Goal: Information Seeking & Learning: Learn about a topic

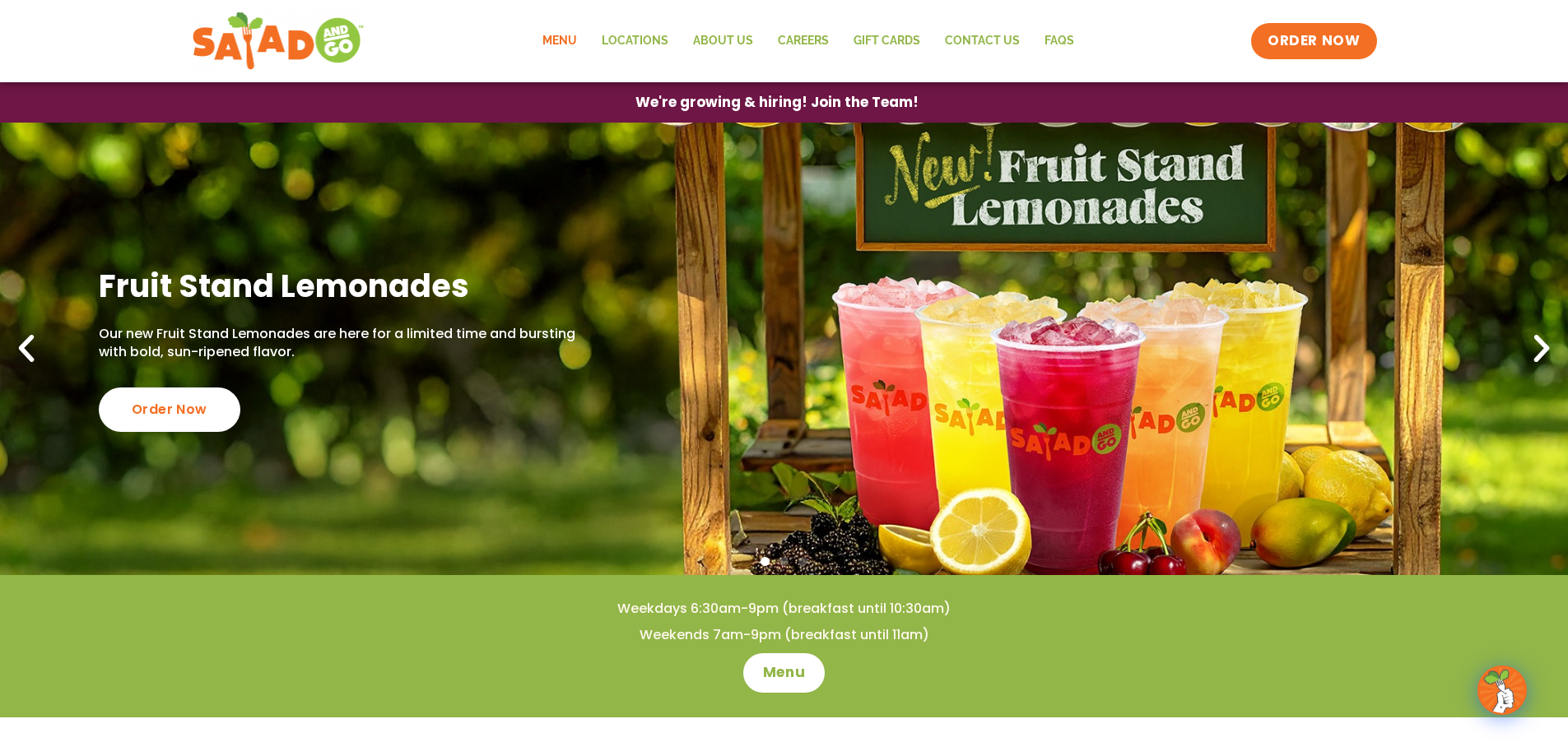
click at [564, 40] on link "Menu" at bounding box center [560, 41] width 60 height 38
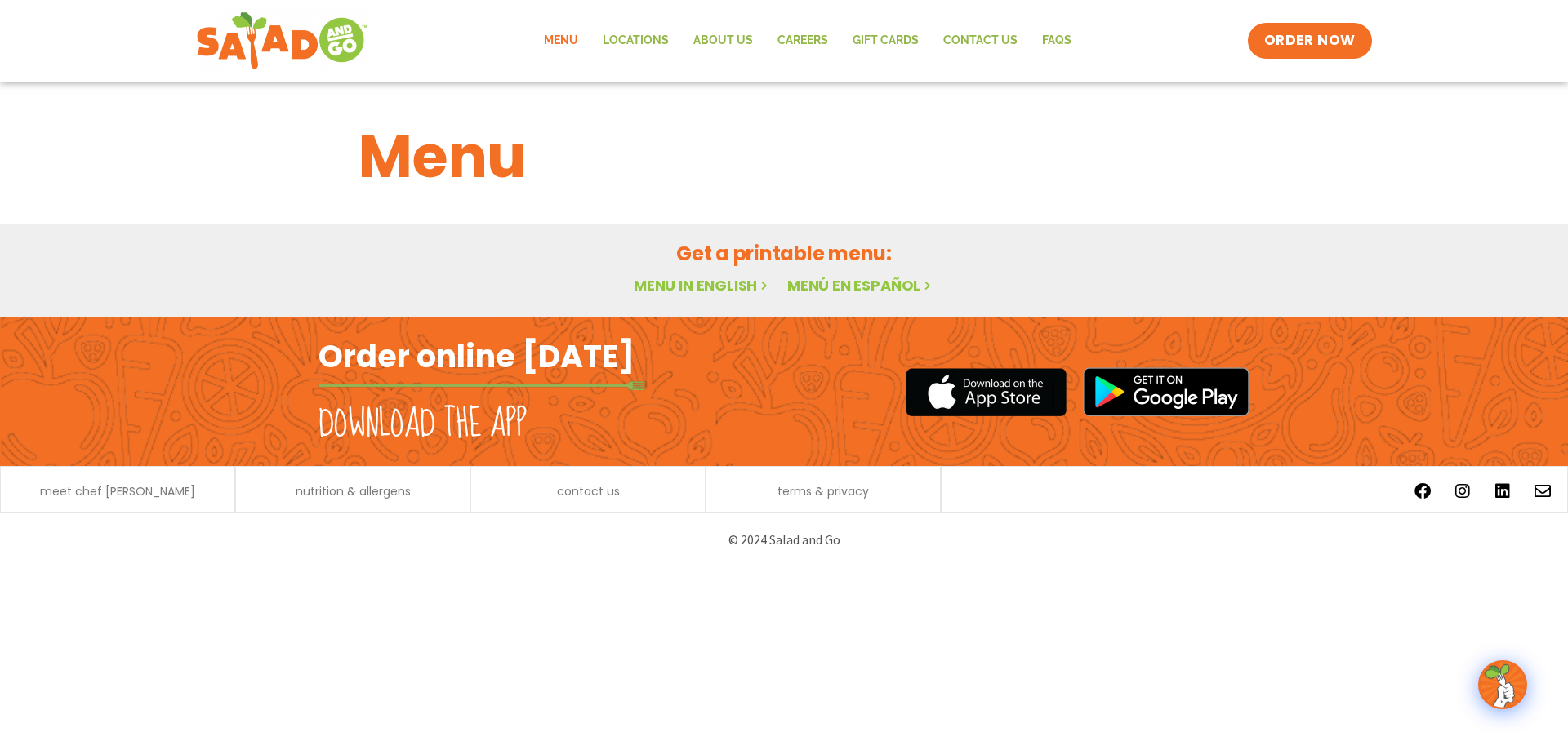
click at [715, 283] on link "Menu in English" at bounding box center [702, 286] width 137 height 21
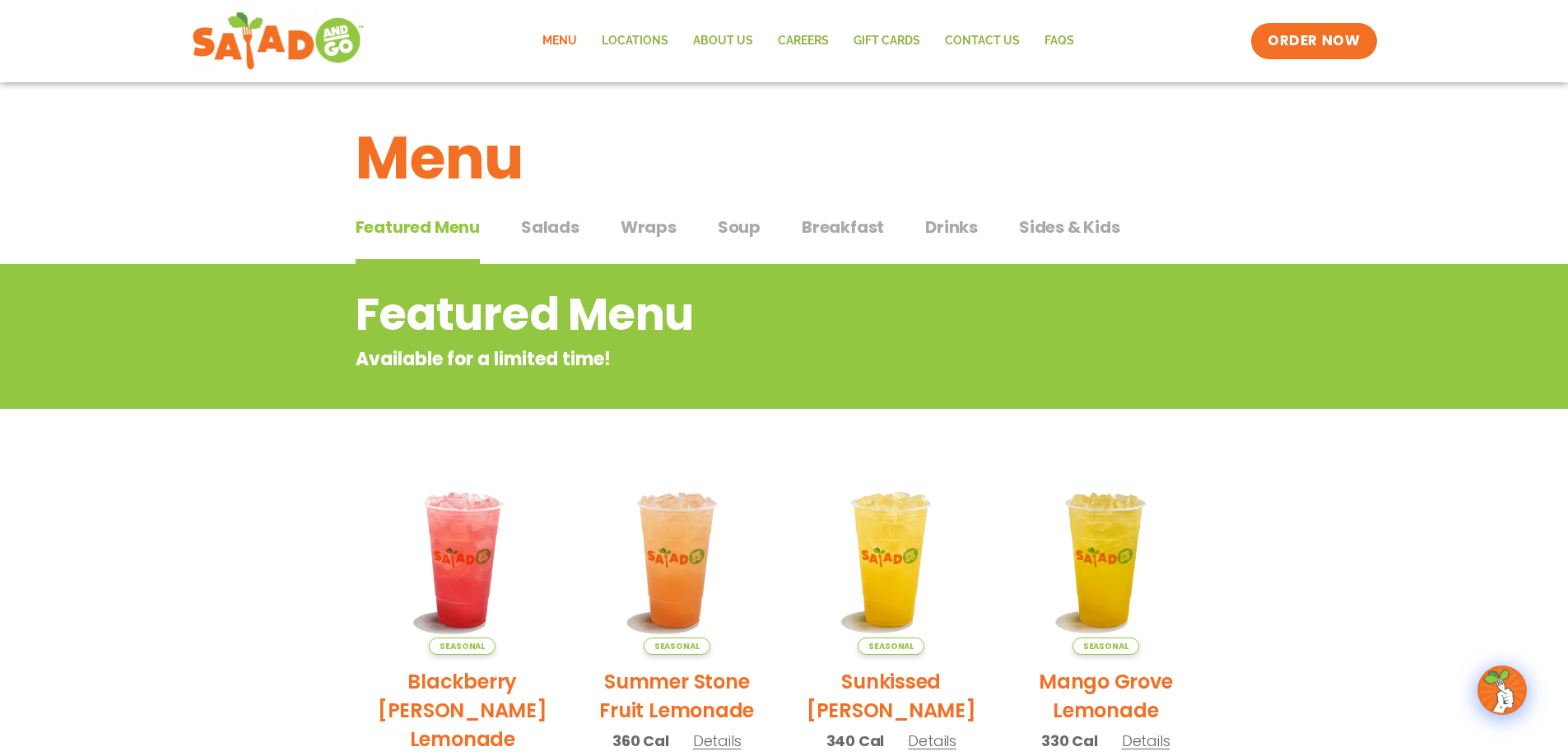
click at [964, 228] on span "Drinks" at bounding box center [952, 227] width 53 height 25
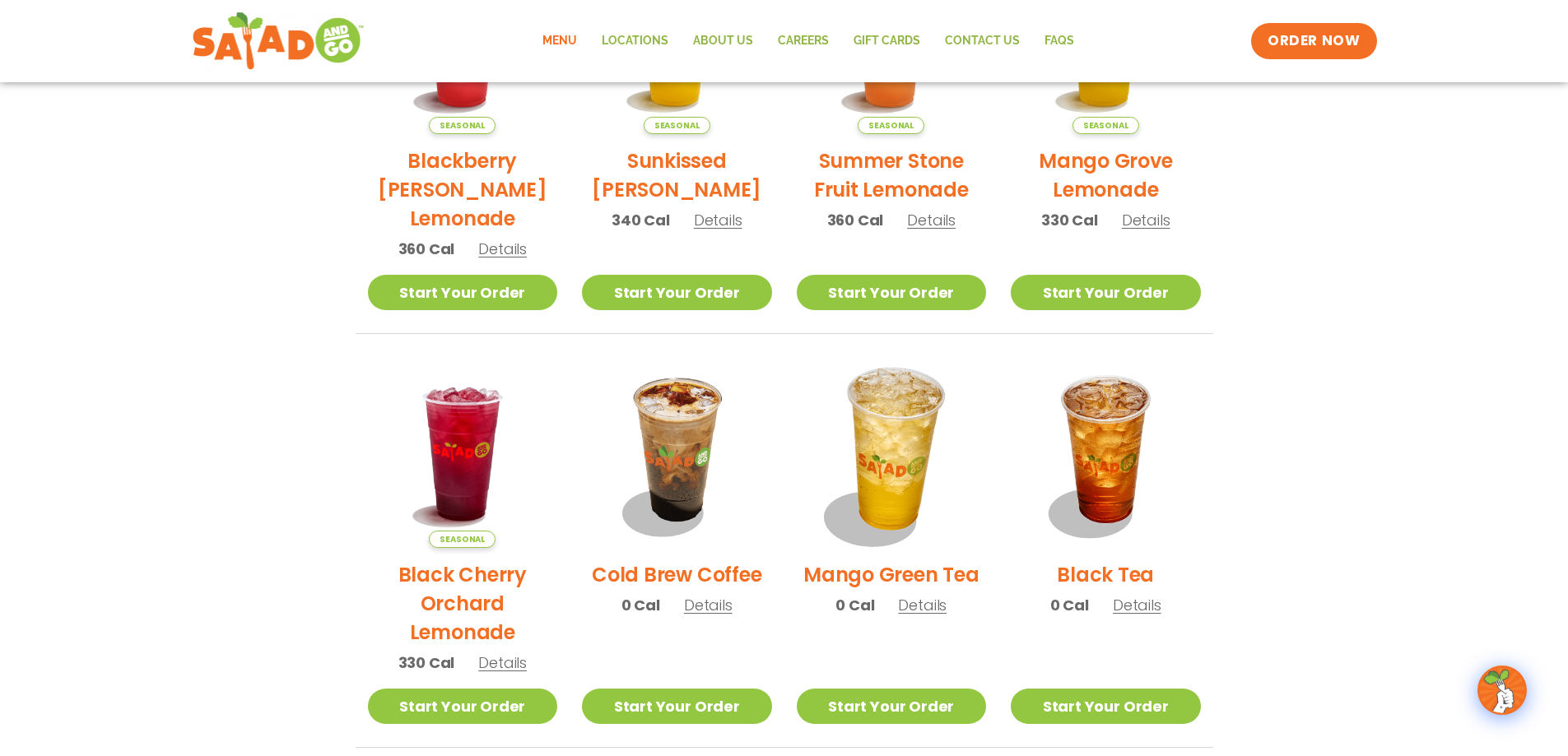
scroll to position [466, 0]
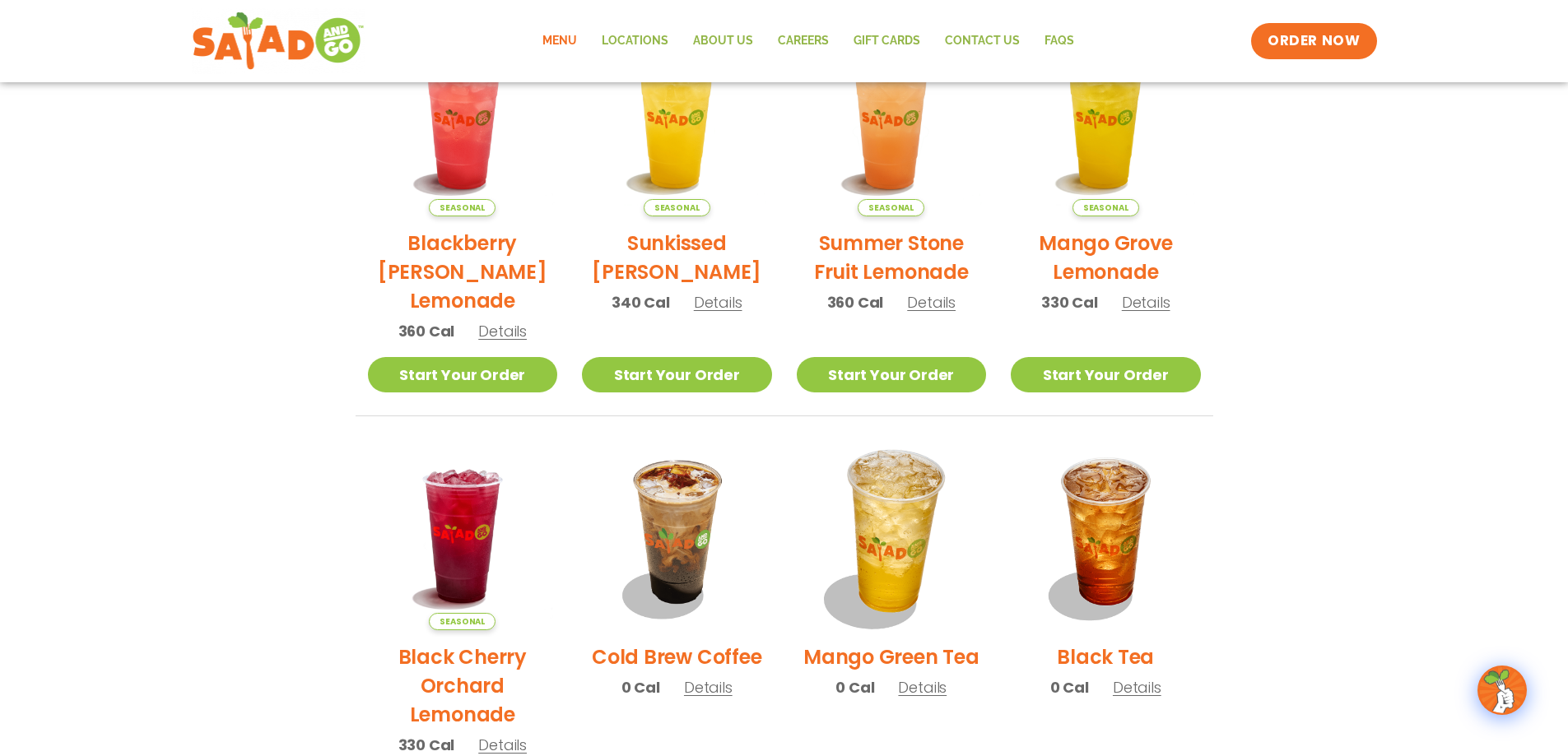
click at [878, 499] on img at bounding box center [891, 534] width 223 height 223
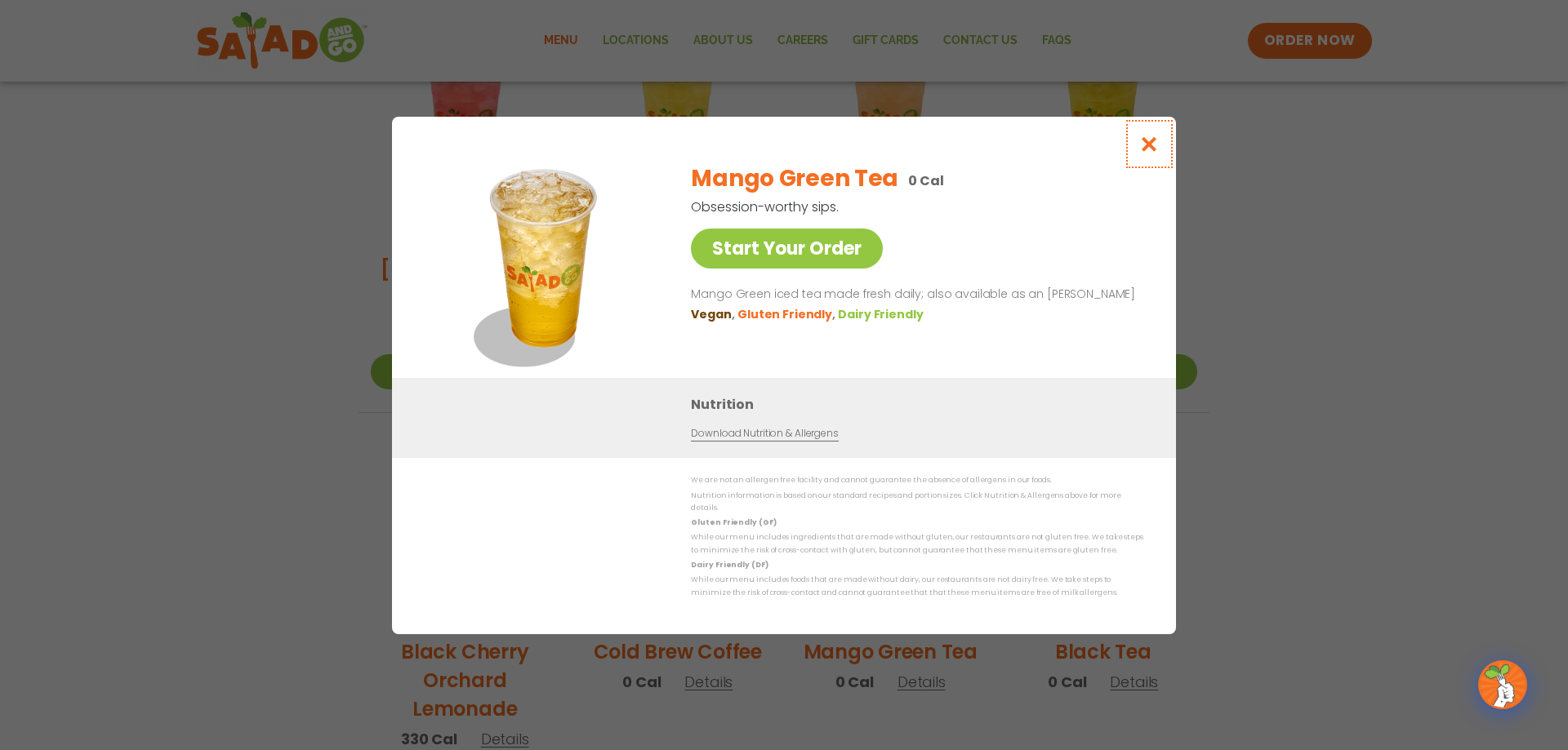
click at [1154, 152] on icon "Close modal" at bounding box center [1150, 144] width 21 height 17
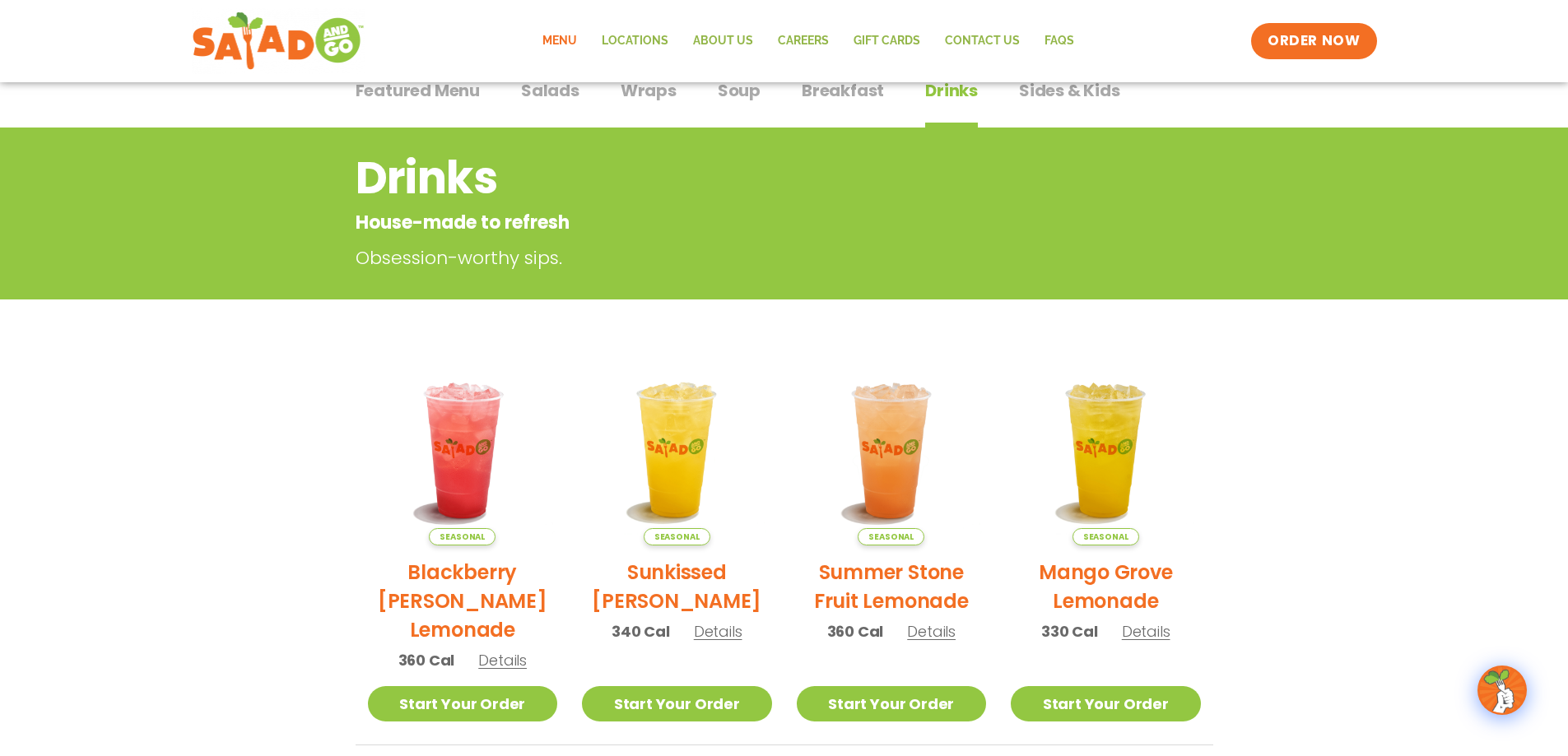
scroll to position [0, 0]
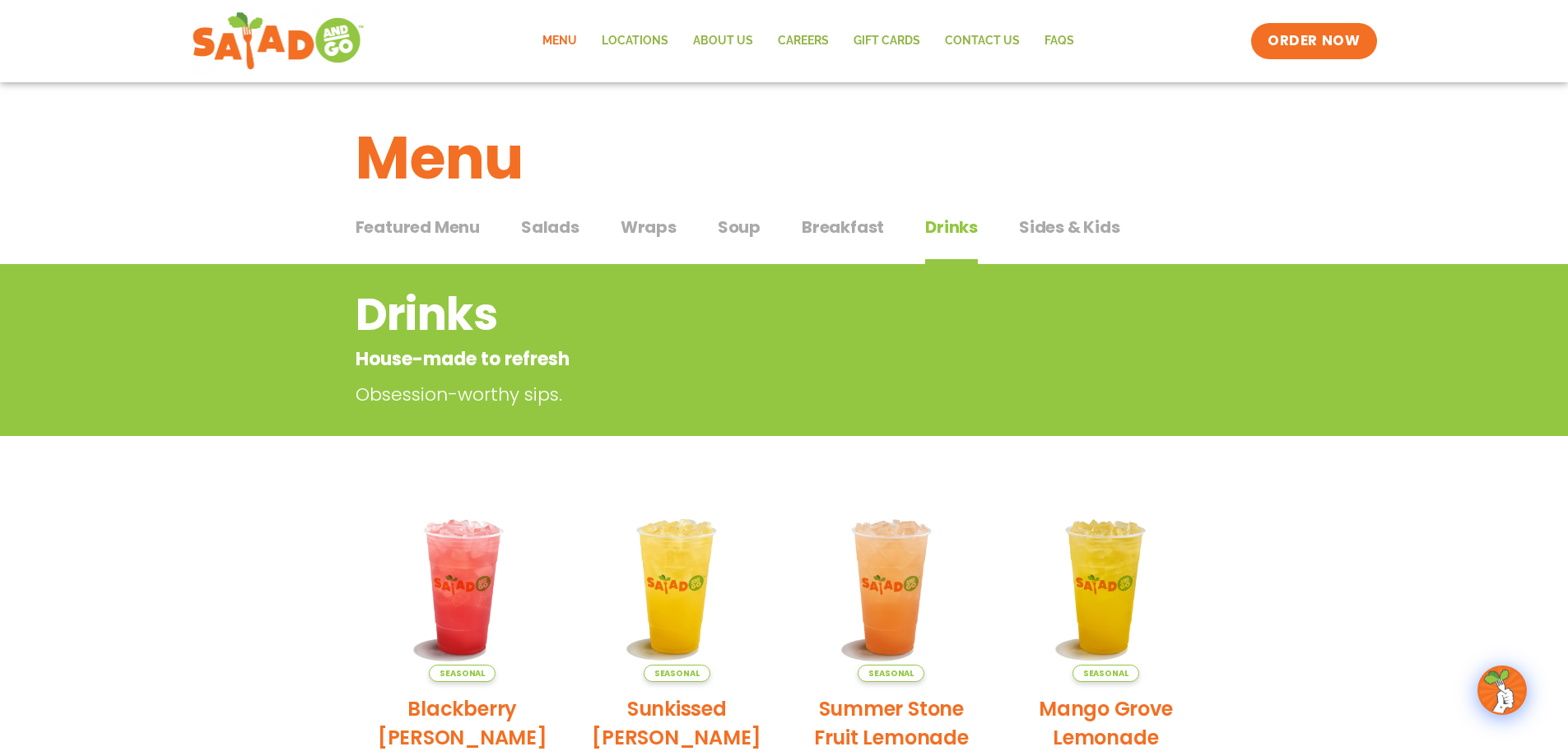
click at [725, 222] on span "Soup" at bounding box center [739, 227] width 43 height 25
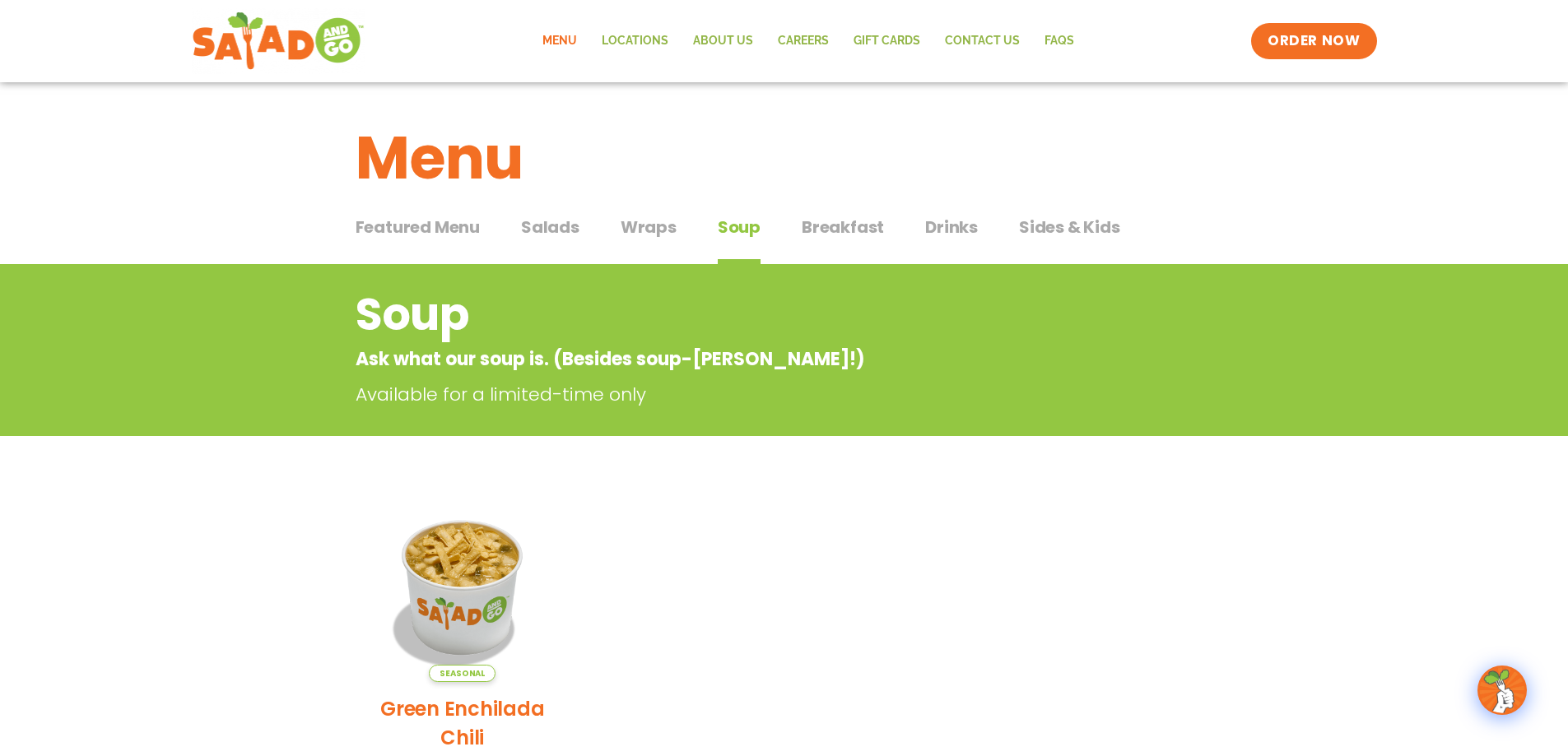
click at [634, 228] on span "Wraps" at bounding box center [648, 227] width 56 height 25
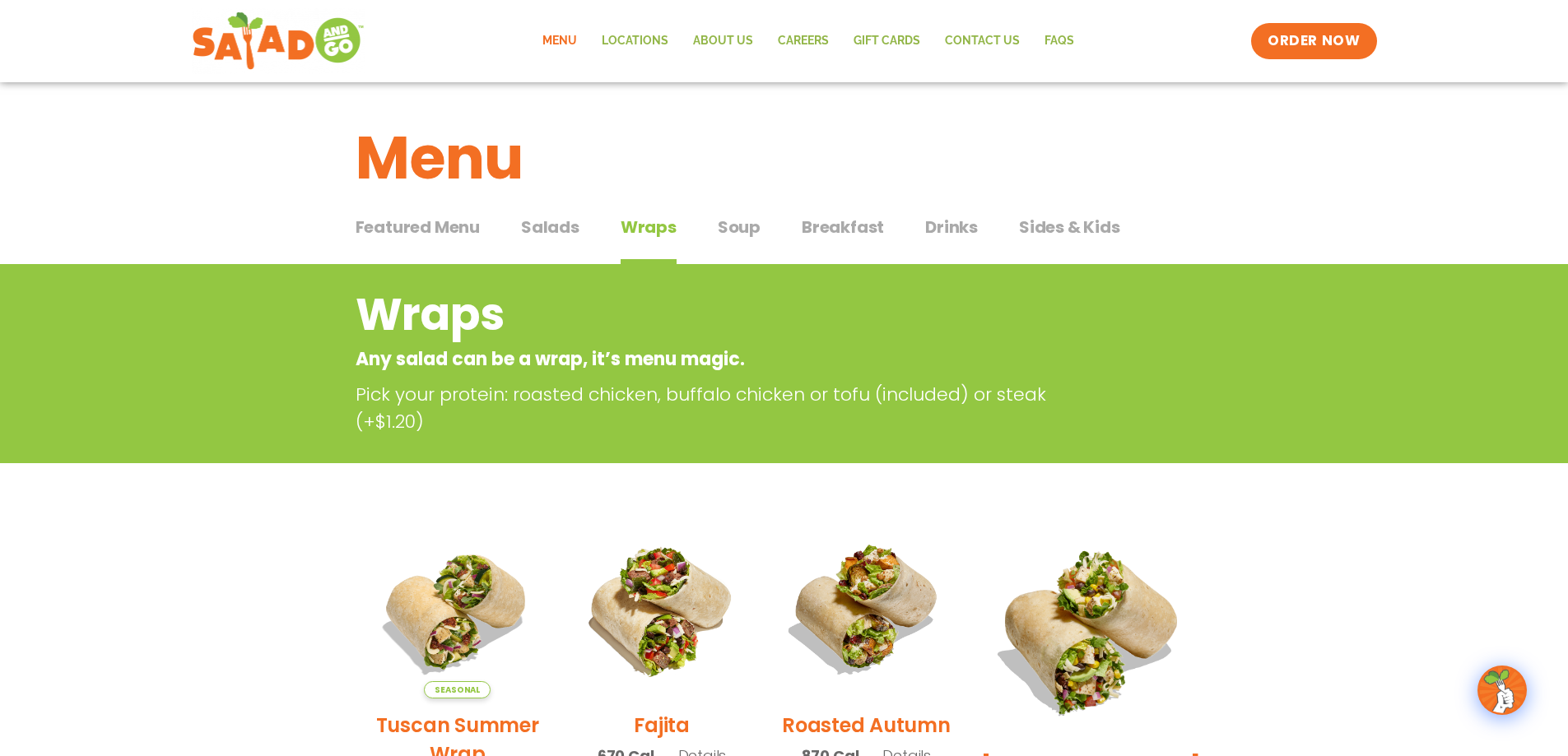
click at [1096, 227] on span "Sides & Kids" at bounding box center [1070, 227] width 101 height 25
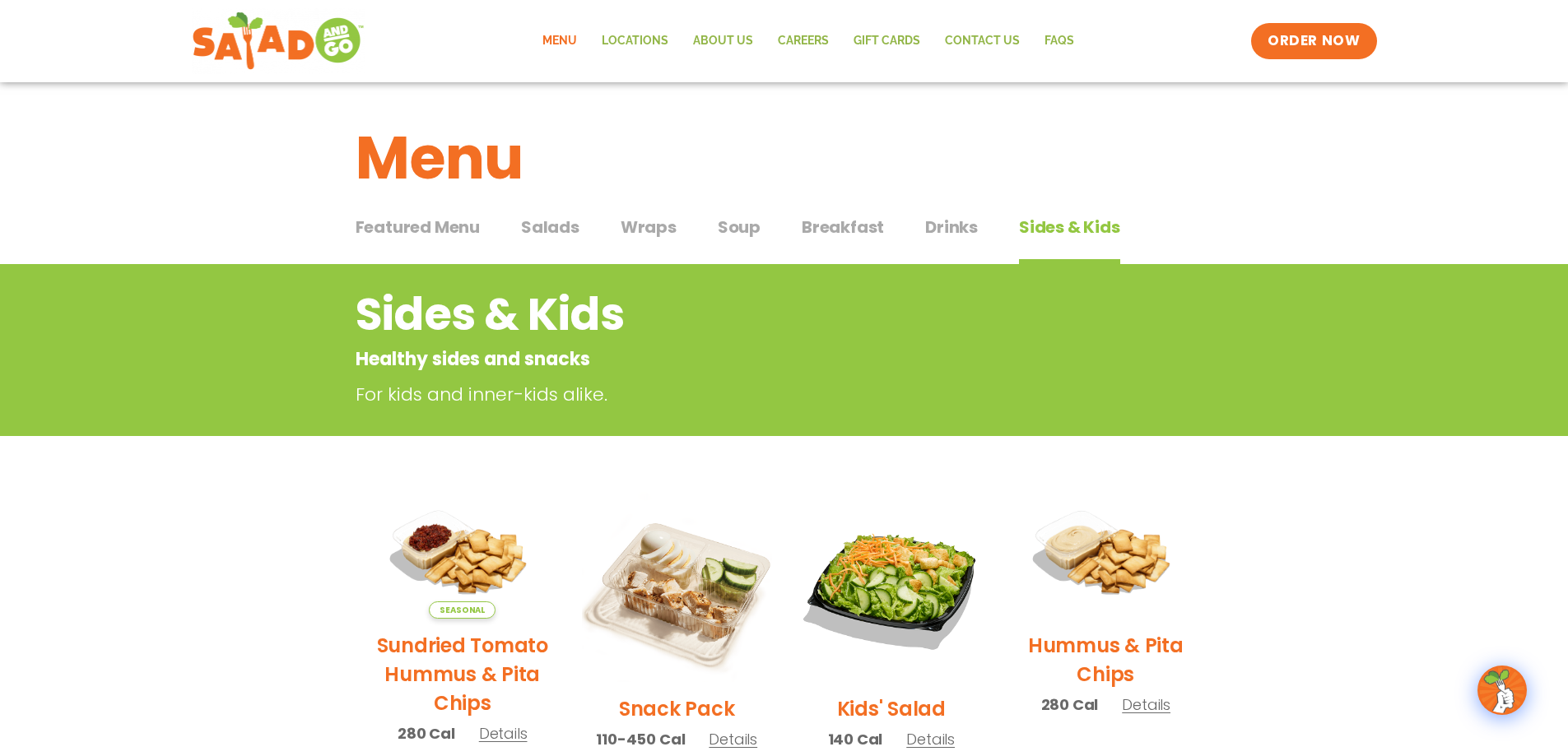
scroll to position [330, 0]
